Goal: Task Accomplishment & Management: Manage account settings

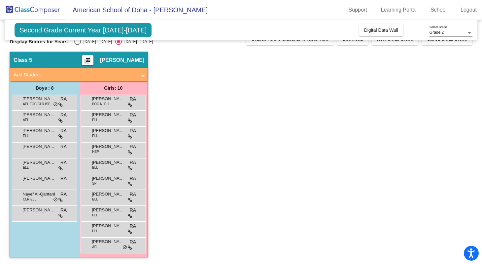
scroll to position [11, 0]
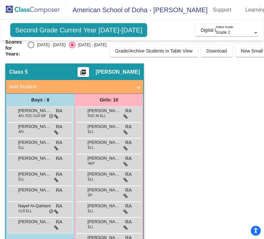
click at [189, 91] on app-classroom "Class 5 picture_as_pdf [PERSON_NAME] Add Student First Name Last Name Student I…" at bounding box center [132, 169] width 254 height 212
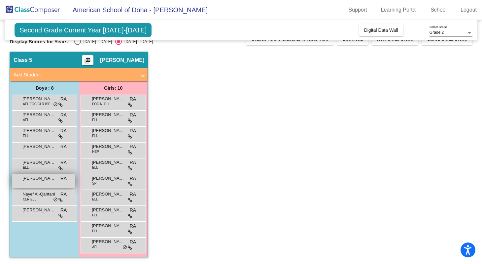
click at [45, 180] on span "[PERSON_NAME]" at bounding box center [38, 178] width 33 height 7
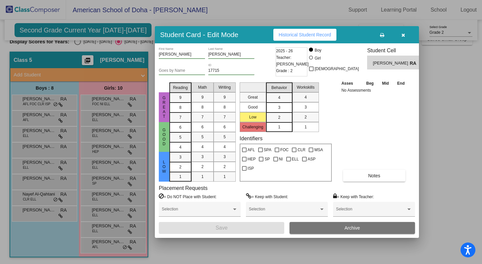
click at [38, 166] on div at bounding box center [241, 132] width 482 height 264
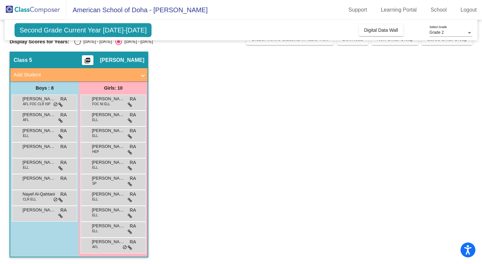
click at [38, 166] on div "[PERSON_NAME] [PERSON_NAME] lock do_not_disturb_alt" at bounding box center [43, 165] width 63 height 14
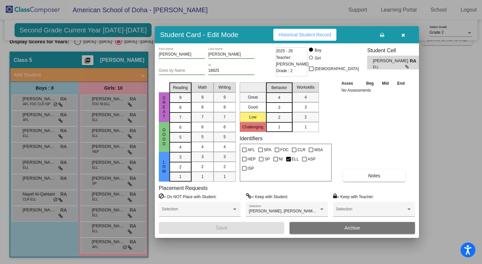
click at [56, 102] on div at bounding box center [241, 132] width 482 height 264
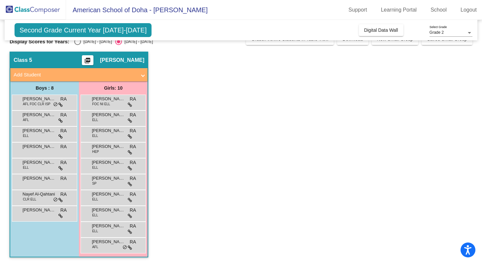
click at [56, 102] on span "do_not_disturb_alt" at bounding box center [55, 104] width 5 height 5
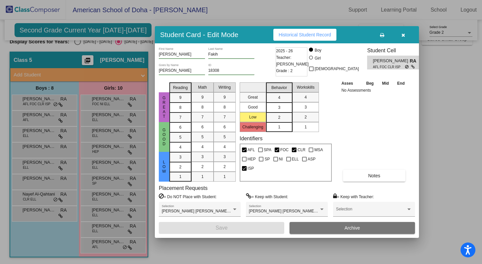
click at [45, 117] on div at bounding box center [241, 132] width 482 height 264
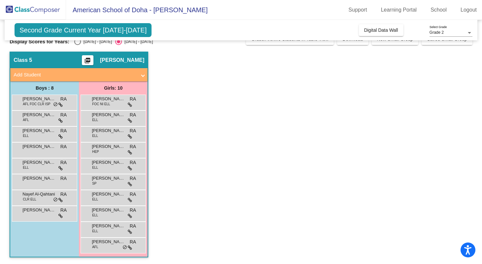
click at [45, 117] on span "[PERSON_NAME]" at bounding box center [38, 114] width 33 height 7
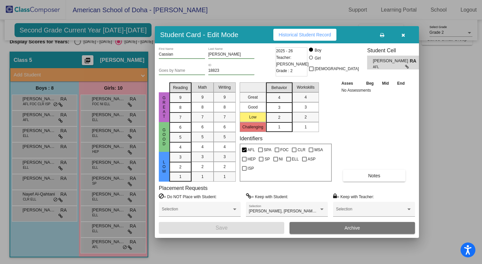
click at [40, 102] on div at bounding box center [241, 132] width 482 height 264
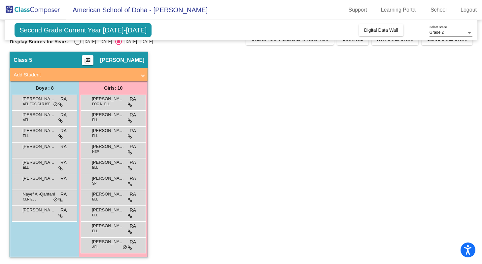
click at [40, 102] on span "AFL FOC CLR ISP" at bounding box center [37, 103] width 28 height 5
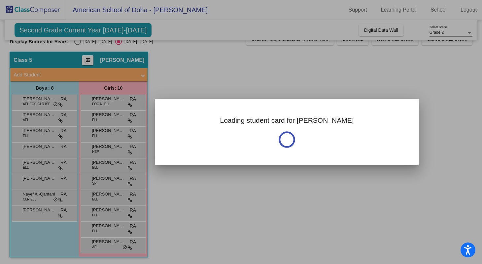
click at [40, 102] on div at bounding box center [241, 132] width 482 height 264
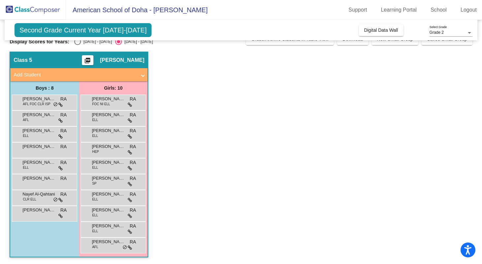
click at [40, 102] on span "AFL FOC CLR ISP" at bounding box center [37, 103] width 28 height 5
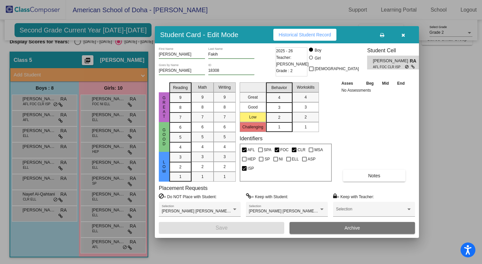
click at [39, 122] on div at bounding box center [241, 132] width 482 height 264
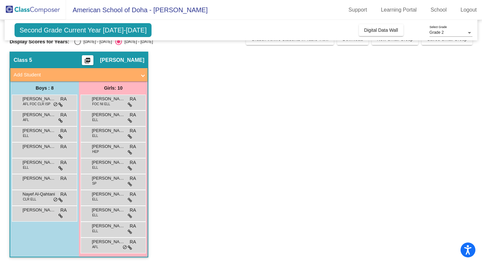
click at [39, 122] on div "[PERSON_NAME] AFL RA lock do_not_disturb_alt" at bounding box center [43, 118] width 63 height 14
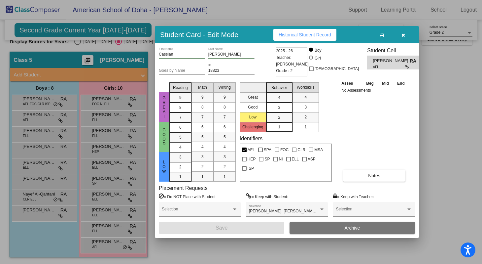
click at [39, 134] on div at bounding box center [241, 132] width 482 height 264
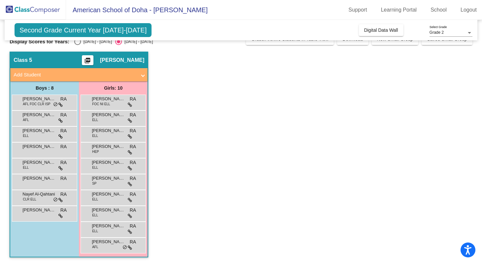
click at [39, 134] on div "[PERSON_NAME] [PERSON_NAME] lock do_not_disturb_alt" at bounding box center [43, 133] width 63 height 14
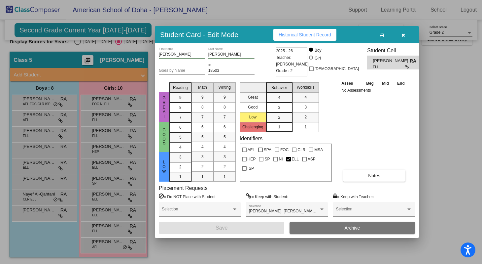
click at [44, 149] on div at bounding box center [241, 132] width 482 height 264
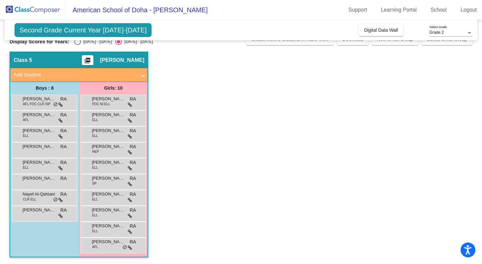
click at [44, 149] on div "[PERSON_NAME] lock do_not_disturb_alt" at bounding box center [43, 149] width 63 height 14
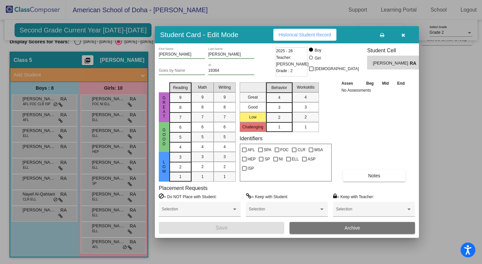
click at [51, 105] on div at bounding box center [241, 132] width 482 height 264
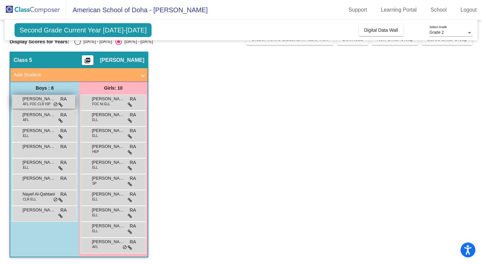
click at [54, 99] on span "[PERSON_NAME]" at bounding box center [38, 98] width 33 height 7
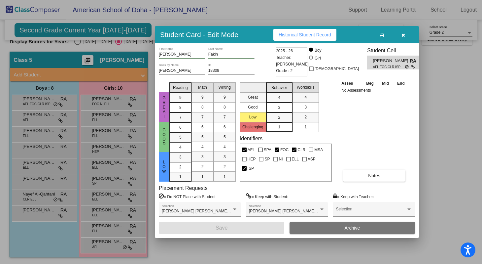
click at [345, 142] on div "Asses Beg Mid End No Assessments Notes" at bounding box center [374, 131] width 69 height 102
click at [451, 113] on div at bounding box center [241, 132] width 482 height 264
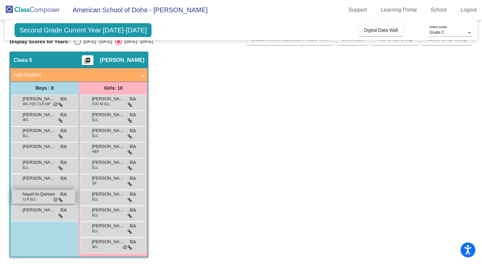
click at [45, 199] on div "Nayef Al-Qahtani CLR [PERSON_NAME] lock do_not_disturb_alt" at bounding box center [43, 197] width 63 height 14
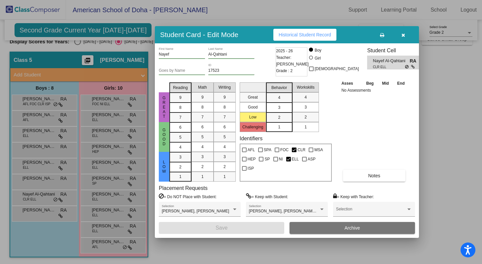
click at [44, 212] on div at bounding box center [241, 132] width 482 height 264
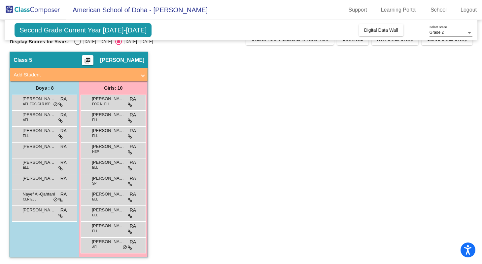
click at [44, 212] on span "[PERSON_NAME]" at bounding box center [38, 209] width 33 height 7
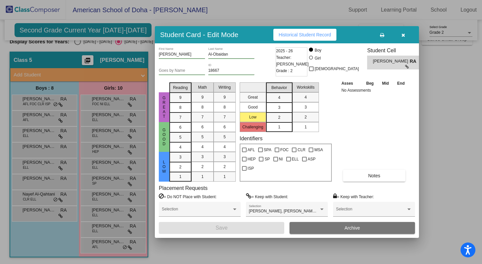
click at [94, 125] on div at bounding box center [241, 132] width 482 height 264
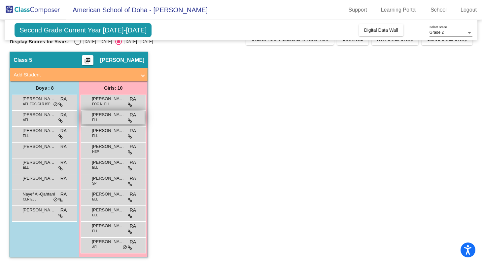
click at [100, 117] on span "[PERSON_NAME]" at bounding box center [108, 114] width 33 height 7
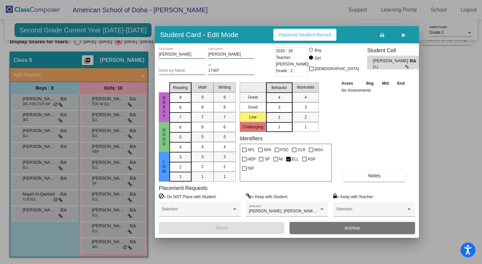
click at [111, 227] on div at bounding box center [241, 132] width 482 height 264
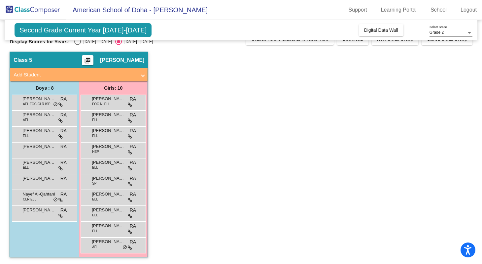
click at [111, 227] on span "[PERSON_NAME]" at bounding box center [108, 225] width 33 height 7
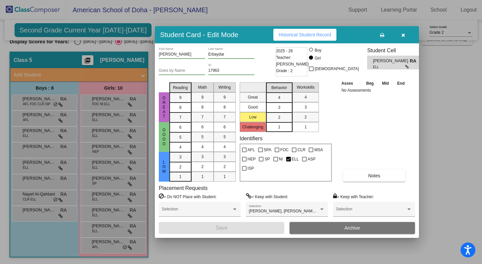
click at [106, 247] on div at bounding box center [241, 132] width 482 height 264
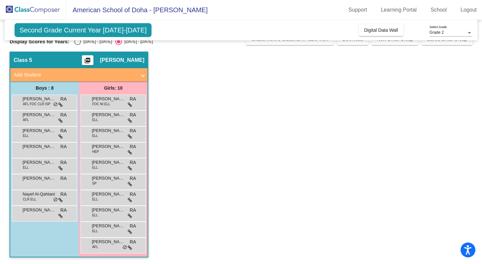
click at [106, 247] on div "[PERSON_NAME] AFL RA lock do_not_disturb_alt" at bounding box center [113, 244] width 63 height 14
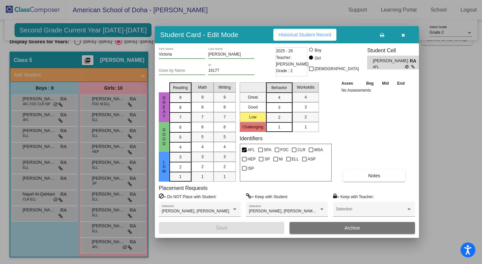
click at [403, 36] on icon "button" at bounding box center [404, 35] width 4 height 5
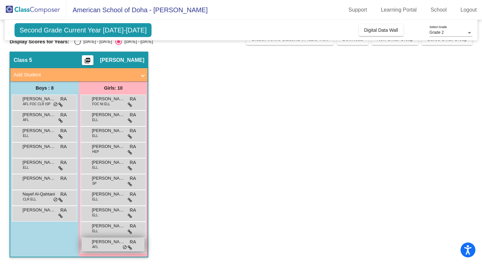
click at [105, 242] on span "[PERSON_NAME]" at bounding box center [108, 241] width 33 height 7
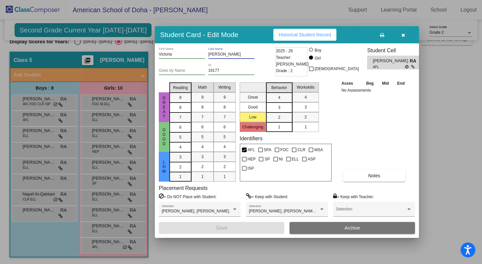
drag, startPoint x: 230, startPoint y: 54, endPoint x: 206, endPoint y: 54, distance: 24.4
click at [206, 54] on div "[PERSON_NAME] First Name [PERSON_NAME] Last Name" at bounding box center [216, 55] width 115 height 16
click at [404, 31] on button "button" at bounding box center [403, 35] width 21 height 12
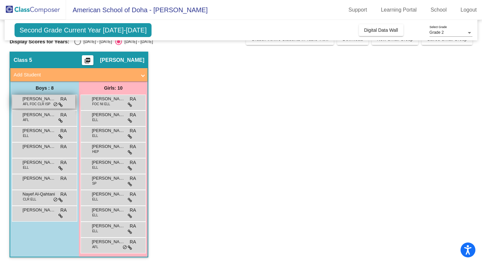
click at [42, 101] on div "[PERSON_NAME] AFL FOC CLR ISP RA lock do_not_disturb_alt" at bounding box center [43, 102] width 63 height 14
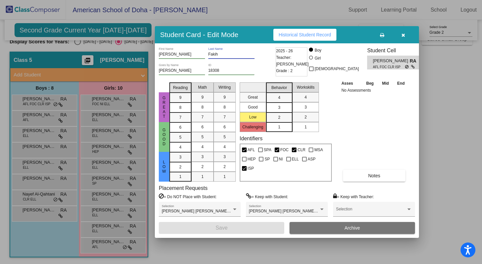
drag, startPoint x: 224, startPoint y: 54, endPoint x: 207, endPoint y: 55, distance: 16.9
click at [207, 55] on div "[PERSON_NAME] First Name [PERSON_NAME] Last Name" at bounding box center [216, 55] width 115 height 16
click at [404, 35] on icon "button" at bounding box center [404, 35] width 4 height 5
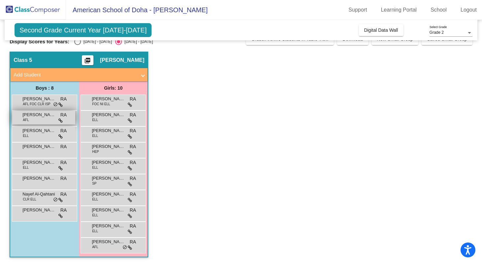
click at [45, 120] on div "[PERSON_NAME] AFL RA lock do_not_disturb_alt" at bounding box center [43, 118] width 63 height 14
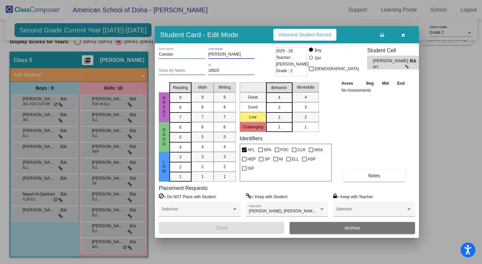
drag, startPoint x: 230, startPoint y: 55, endPoint x: 195, endPoint y: 51, distance: 34.9
click at [195, 51] on div "[PERSON_NAME] First Name [PERSON_NAME] Last Name" at bounding box center [216, 55] width 115 height 16
click at [404, 35] on icon "button" at bounding box center [404, 35] width 4 height 5
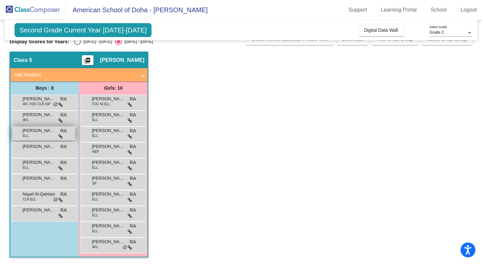
click at [37, 131] on span "[PERSON_NAME]" at bounding box center [38, 130] width 33 height 7
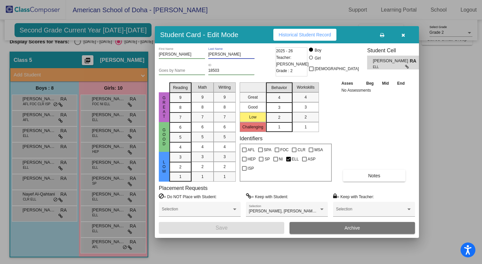
drag, startPoint x: 238, startPoint y: 54, endPoint x: 199, endPoint y: 47, distance: 40.0
click at [199, 47] on div "[PERSON_NAME] First Name [PERSON_NAME] Last Name" at bounding box center [216, 55] width 115 height 16
click at [406, 32] on button "button" at bounding box center [403, 35] width 21 height 12
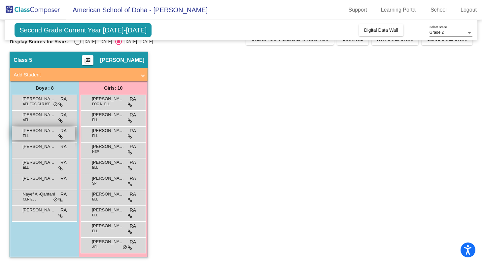
click at [46, 131] on span "[PERSON_NAME]" at bounding box center [38, 130] width 33 height 7
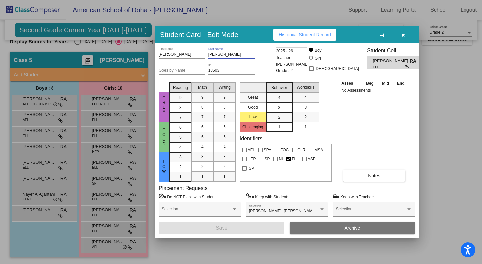
drag, startPoint x: 237, startPoint y: 54, endPoint x: 199, endPoint y: 51, distance: 37.8
click at [199, 51] on div "[PERSON_NAME] First Name [PERSON_NAME] Last Name" at bounding box center [216, 55] width 115 height 16
click at [47, 131] on div at bounding box center [241, 132] width 482 height 264
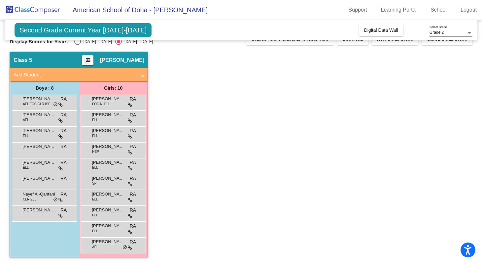
click at [47, 131] on span "[PERSON_NAME]" at bounding box center [38, 130] width 33 height 7
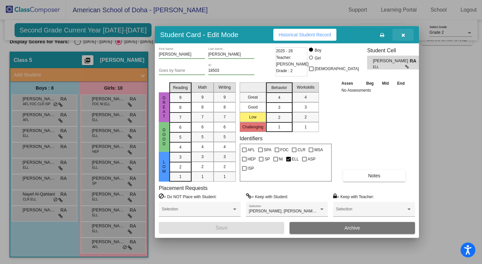
click at [404, 34] on icon "button" at bounding box center [404, 35] width 4 height 5
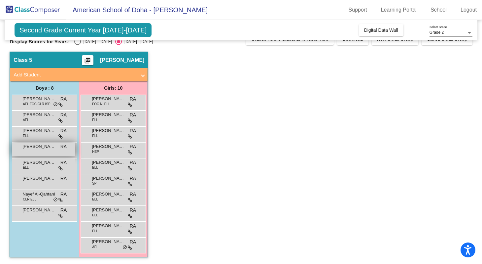
click at [48, 148] on span "[PERSON_NAME]" at bounding box center [38, 146] width 33 height 7
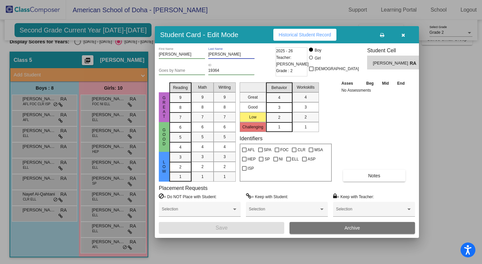
drag, startPoint x: 238, startPoint y: 54, endPoint x: 200, endPoint y: 48, distance: 38.0
click at [200, 48] on div "[PERSON_NAME] First Name [PERSON_NAME] Last Name" at bounding box center [216, 55] width 115 height 16
click at [405, 36] on button "button" at bounding box center [403, 35] width 21 height 12
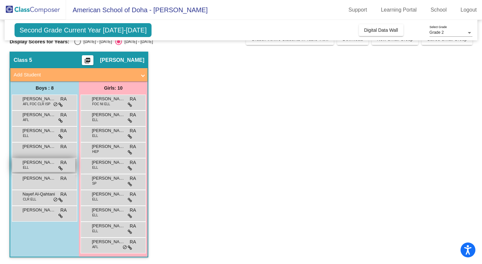
click at [46, 165] on div "[PERSON_NAME] [PERSON_NAME] lock do_not_disturb_alt" at bounding box center [43, 165] width 63 height 14
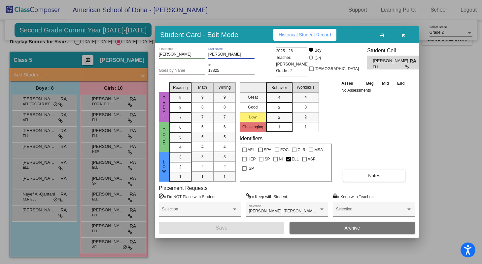
drag, startPoint x: 229, startPoint y: 54, endPoint x: 203, endPoint y: 53, distance: 26.1
click at [203, 53] on div "[PERSON_NAME] First Name [PERSON_NAME] Last Name" at bounding box center [216, 55] width 115 height 16
click at [403, 37] on icon "button" at bounding box center [404, 35] width 4 height 5
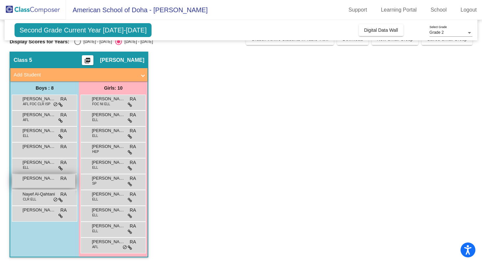
click at [31, 187] on div "[PERSON_NAME] RA lock do_not_disturb_alt" at bounding box center [43, 181] width 63 height 14
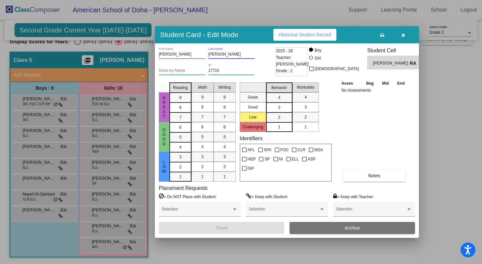
drag, startPoint x: 234, startPoint y: 53, endPoint x: 194, endPoint y: 49, distance: 40.2
click at [194, 49] on div "[PERSON_NAME] First Name [PERSON_NAME] Last Name" at bounding box center [216, 55] width 115 height 16
click at [403, 37] on icon "button" at bounding box center [404, 35] width 4 height 5
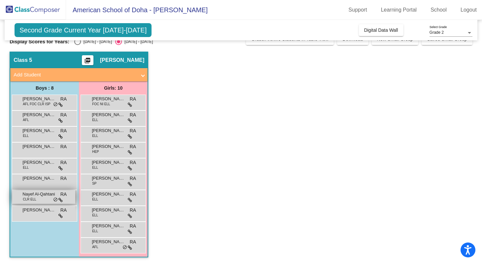
click at [44, 197] on span "Nayef Al-Qahtani" at bounding box center [38, 194] width 33 height 7
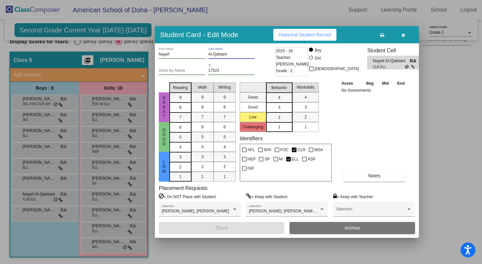
drag, startPoint x: 231, startPoint y: 53, endPoint x: 203, endPoint y: 50, distance: 27.2
click at [203, 50] on div "[PERSON_NAME] First Name Al-Qahtani Last Name" at bounding box center [216, 55] width 115 height 16
click at [405, 35] on button "button" at bounding box center [403, 35] width 21 height 12
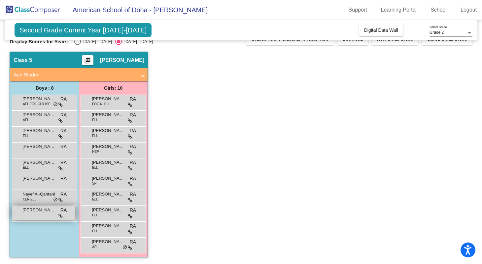
click at [49, 214] on div "[PERSON_NAME] RA lock do_not_disturb_alt" at bounding box center [43, 213] width 63 height 14
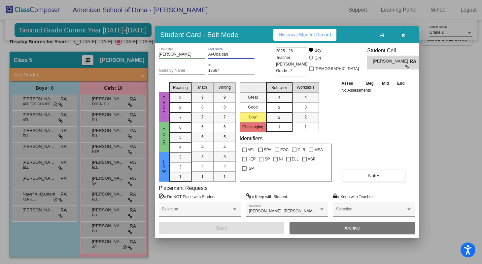
drag, startPoint x: 234, startPoint y: 54, endPoint x: 210, endPoint y: 52, distance: 24.5
click at [210, 52] on input "Al-Obaidan" at bounding box center [231, 54] width 46 height 5
click at [402, 36] on icon "button" at bounding box center [404, 35] width 4 height 5
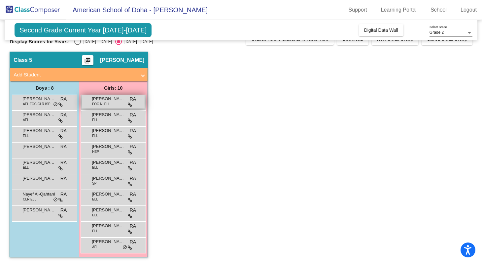
click at [115, 98] on span "[PERSON_NAME]" at bounding box center [108, 98] width 33 height 7
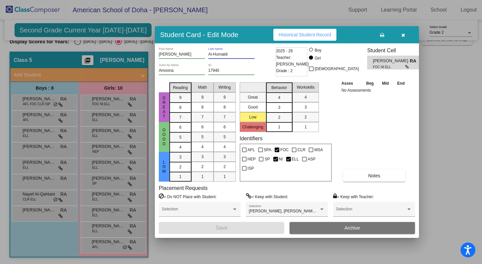
drag, startPoint x: 233, startPoint y: 55, endPoint x: 201, endPoint y: 52, distance: 32.2
click at [201, 52] on div "[PERSON_NAME] First Name [PERSON_NAME] Last Name" at bounding box center [216, 55] width 115 height 16
click at [404, 34] on icon "button" at bounding box center [404, 35] width 4 height 5
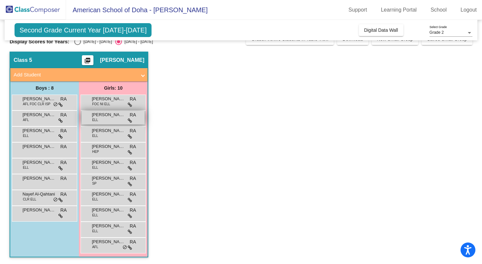
click at [112, 118] on div "[PERSON_NAME] [PERSON_NAME] lock do_not_disturb_alt" at bounding box center [113, 118] width 63 height 14
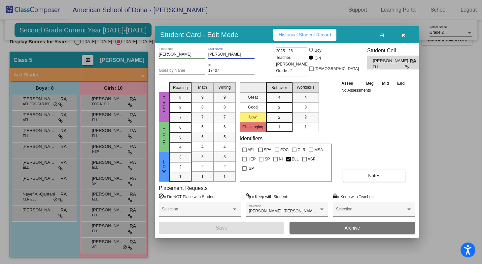
drag, startPoint x: 238, startPoint y: 54, endPoint x: 194, endPoint y: 50, distance: 44.4
click at [194, 50] on div "[PERSON_NAME] First Name [PERSON_NAME] Last Name" at bounding box center [216, 55] width 115 height 16
click at [406, 34] on button "button" at bounding box center [403, 35] width 21 height 12
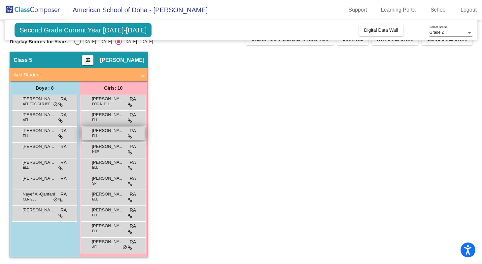
click at [111, 130] on span "[PERSON_NAME]" at bounding box center [108, 130] width 33 height 7
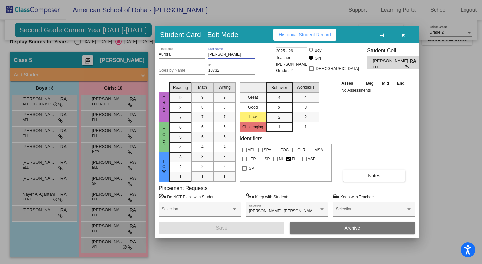
drag, startPoint x: 231, startPoint y: 53, endPoint x: 201, endPoint y: 50, distance: 29.2
click at [201, 50] on div "[PERSON_NAME] First Name [PERSON_NAME] Last Name" at bounding box center [216, 55] width 115 height 16
click at [404, 33] on icon "button" at bounding box center [404, 35] width 4 height 5
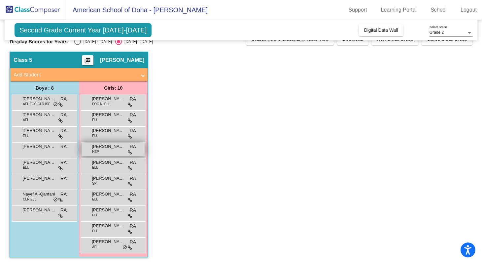
click at [112, 151] on div "[PERSON_NAME] HEP RA lock do_not_disturb_alt" at bounding box center [113, 149] width 63 height 14
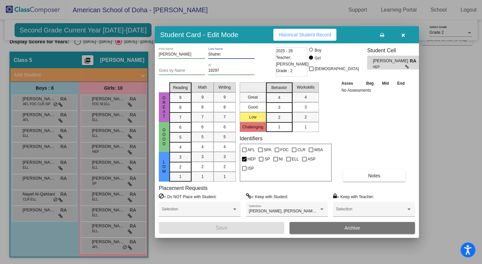
drag, startPoint x: 232, startPoint y: 54, endPoint x: 202, endPoint y: 54, distance: 29.7
click at [202, 54] on div "[PERSON_NAME] First Name [PERSON_NAME] Last Name" at bounding box center [216, 55] width 115 height 16
click at [404, 33] on icon "button" at bounding box center [404, 35] width 4 height 5
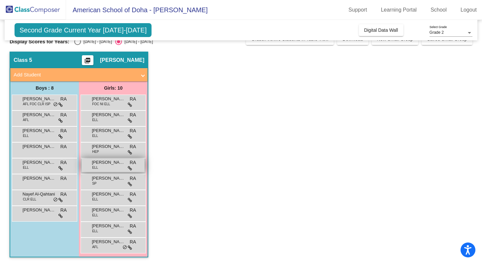
click at [116, 164] on span "[PERSON_NAME]" at bounding box center [108, 162] width 33 height 7
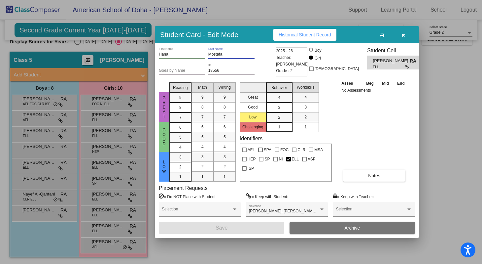
drag, startPoint x: 230, startPoint y: 55, endPoint x: 208, endPoint y: 54, distance: 22.1
click at [208, 54] on div "[PERSON_NAME] First Name [PERSON_NAME] Last Name" at bounding box center [216, 55] width 115 height 16
click at [402, 34] on icon "button" at bounding box center [404, 35] width 4 height 5
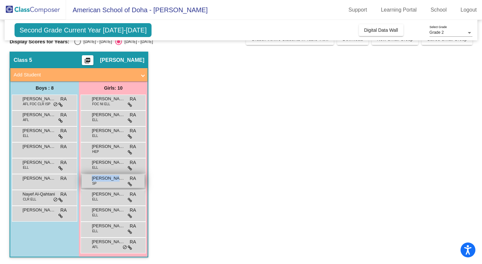
click at [113, 181] on span "[PERSON_NAME]" at bounding box center [108, 178] width 33 height 7
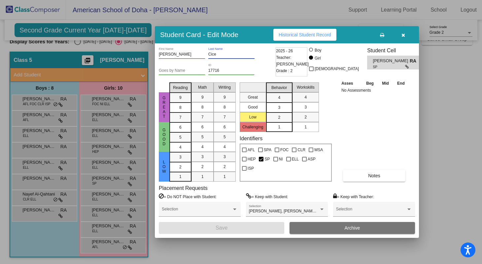
drag, startPoint x: 223, startPoint y: 54, endPoint x: 195, endPoint y: 54, distance: 27.7
click at [195, 54] on div "[PERSON_NAME] First Name [PERSON_NAME] Last Name" at bounding box center [216, 55] width 115 height 16
click at [406, 31] on button "button" at bounding box center [403, 35] width 21 height 12
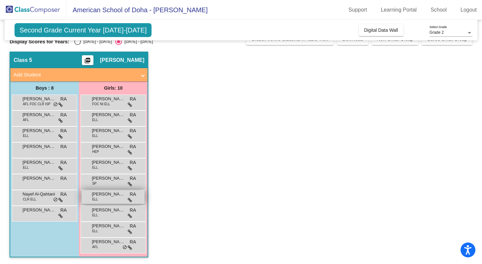
click at [104, 198] on div "[PERSON_NAME] [PERSON_NAME] lock do_not_disturb_alt" at bounding box center [113, 197] width 63 height 14
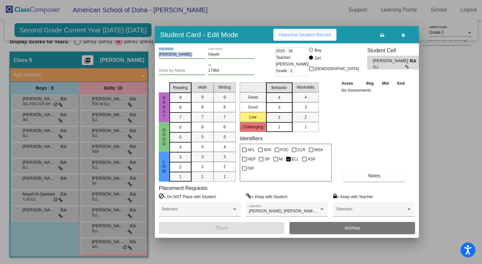
drag, startPoint x: 235, startPoint y: 52, endPoint x: 203, endPoint y: 53, distance: 32.4
click at [203, 53] on div "[PERSON_NAME] First Name [PERSON_NAME] Last Name" at bounding box center [216, 55] width 115 height 16
click at [224, 52] on div "[PERSON_NAME] Last Name" at bounding box center [231, 52] width 46 height 11
drag, startPoint x: 222, startPoint y: 54, endPoint x: 205, endPoint y: 53, distance: 17.2
click at [205, 53] on div "[PERSON_NAME] First Name [PERSON_NAME] Last Name" at bounding box center [216, 55] width 115 height 16
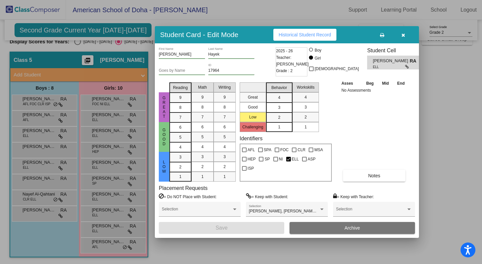
click at [116, 220] on div at bounding box center [241, 132] width 482 height 264
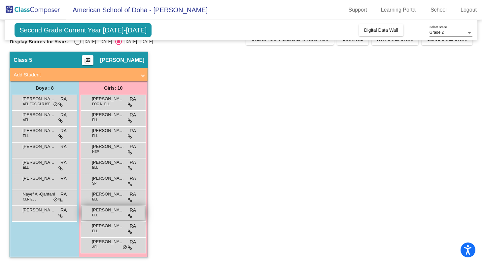
click at [112, 214] on div "[PERSON_NAME] [PERSON_NAME] lock do_not_disturb_alt" at bounding box center [113, 213] width 63 height 14
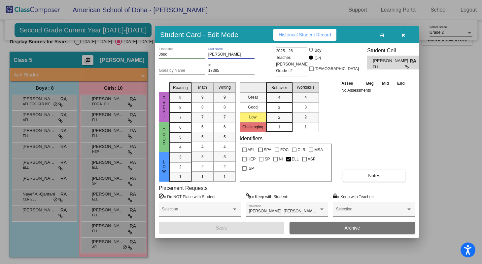
drag, startPoint x: 230, startPoint y: 55, endPoint x: 201, endPoint y: 55, distance: 28.1
click at [201, 55] on div "Joud First Name [PERSON_NAME] Last Name" at bounding box center [216, 55] width 115 height 16
click at [107, 229] on div at bounding box center [241, 132] width 482 height 264
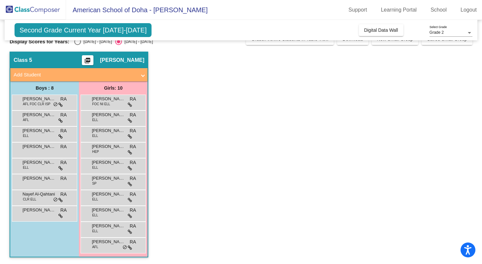
click at [107, 229] on div "[PERSON_NAME] [PERSON_NAME] lock do_not_disturb_alt" at bounding box center [113, 229] width 63 height 14
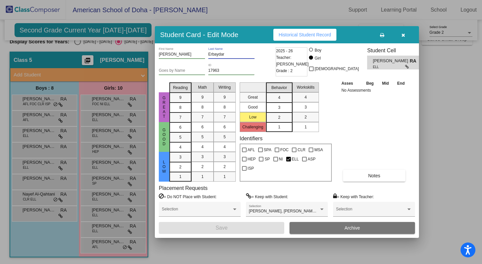
drag, startPoint x: 230, startPoint y: 54, endPoint x: 200, endPoint y: 53, distance: 30.1
click at [200, 53] on div "[PERSON_NAME] First Name [PERSON_NAME] Last Name" at bounding box center [216, 55] width 115 height 16
click at [404, 34] on icon "button" at bounding box center [404, 35] width 4 height 5
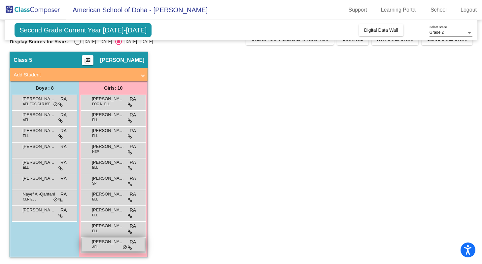
click at [105, 241] on span "[PERSON_NAME]" at bounding box center [108, 241] width 33 height 7
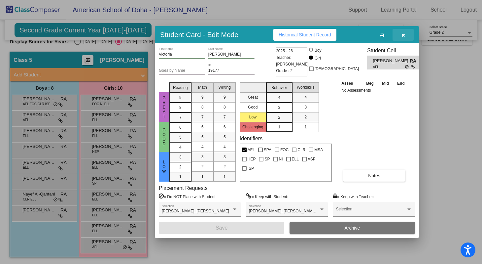
click at [403, 37] on icon "button" at bounding box center [404, 35] width 4 height 5
